Goal: Information Seeking & Learning: Check status

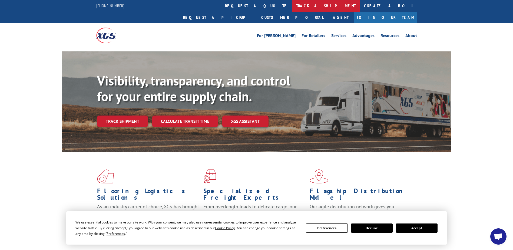
click at [292, 5] on link "track a shipment" at bounding box center [326, 6] width 68 height 12
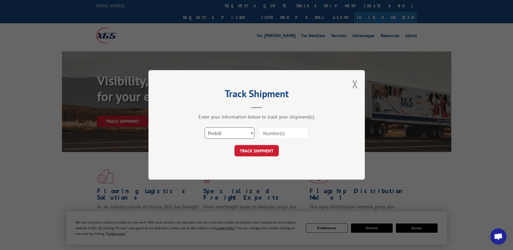
click at [228, 131] on select "Select category... Probill BOL PO" at bounding box center [230, 133] width 50 height 11
click at [226, 131] on select "Select category... Probill BOL PO" at bounding box center [230, 133] width 50 height 11
click at [225, 130] on select "Select category... Probill BOL PO" at bounding box center [230, 133] width 50 height 11
click at [257, 154] on button "TRACK SHIPMENT" at bounding box center [257, 150] width 44 height 11
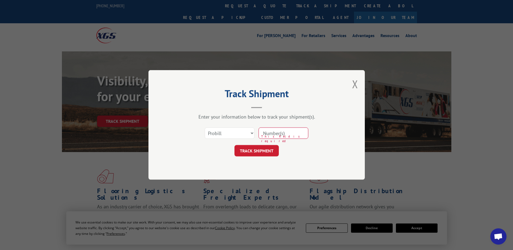
drag, startPoint x: 268, startPoint y: 132, endPoint x: 272, endPoint y: 132, distance: 4.1
click at [272, 132] on input at bounding box center [284, 133] width 50 height 11
type input "16584632"
click button "TRACK SHIPMENT" at bounding box center [257, 150] width 44 height 11
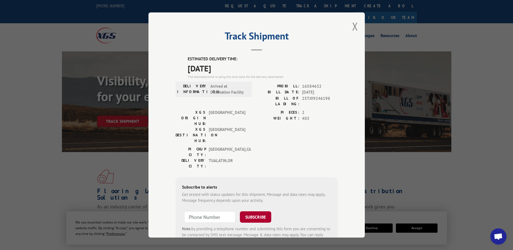
click at [250, 211] on button "SUBSCRIBE" at bounding box center [255, 216] width 31 height 11
click at [248, 211] on button "SUBSCRIBE" at bounding box center [255, 216] width 31 height 11
click at [218, 211] on input "+1 (___) ___-____" at bounding box center [209, 216] width 51 height 11
type input "[PHONE_NUMBER]"
click at [243, 211] on button "SUBSCRIBE" at bounding box center [255, 216] width 31 height 11
